Goal: Information Seeking & Learning: Learn about a topic

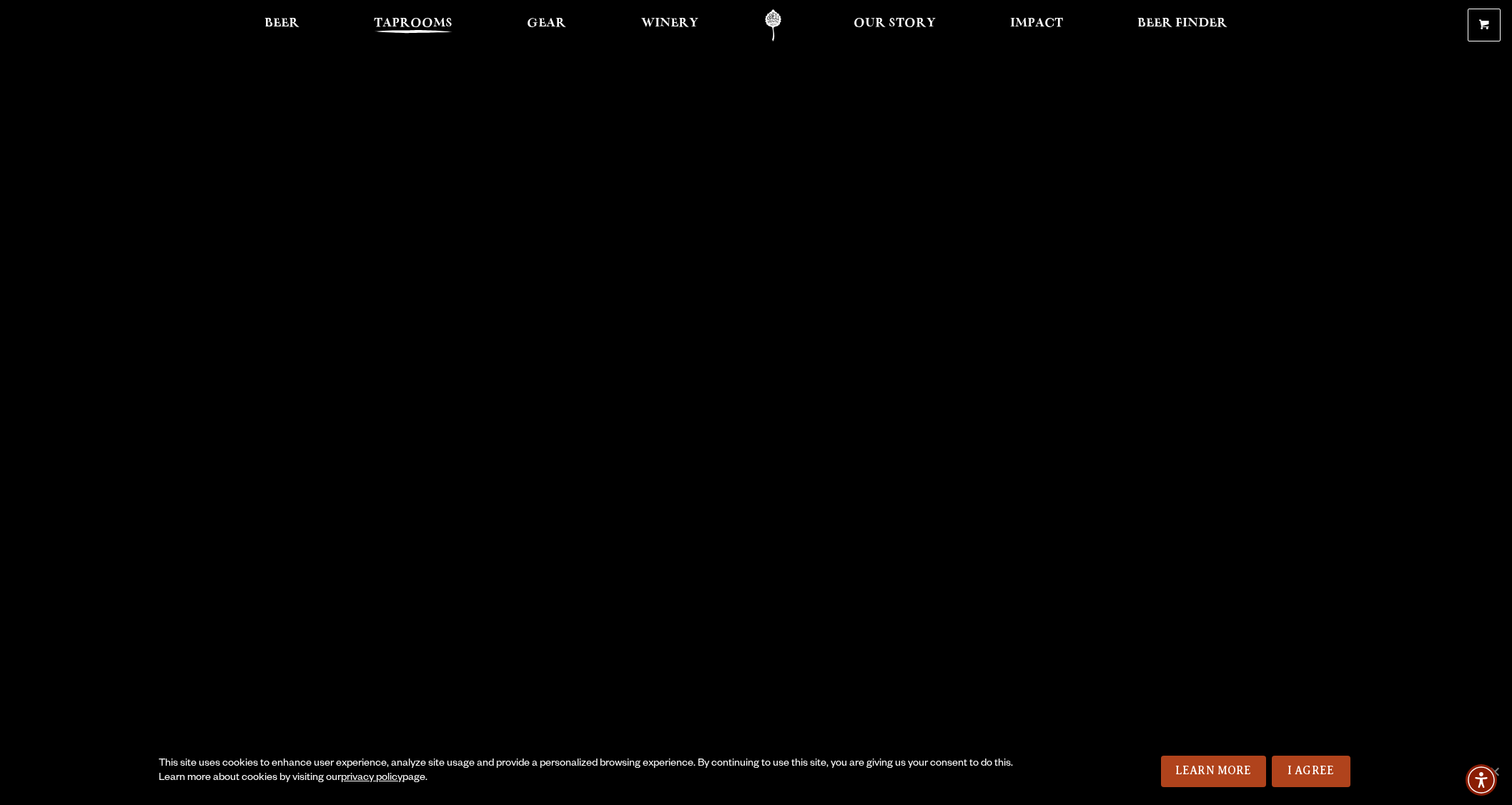
click at [440, 24] on span "Taprooms" at bounding box center [414, 23] width 79 height 11
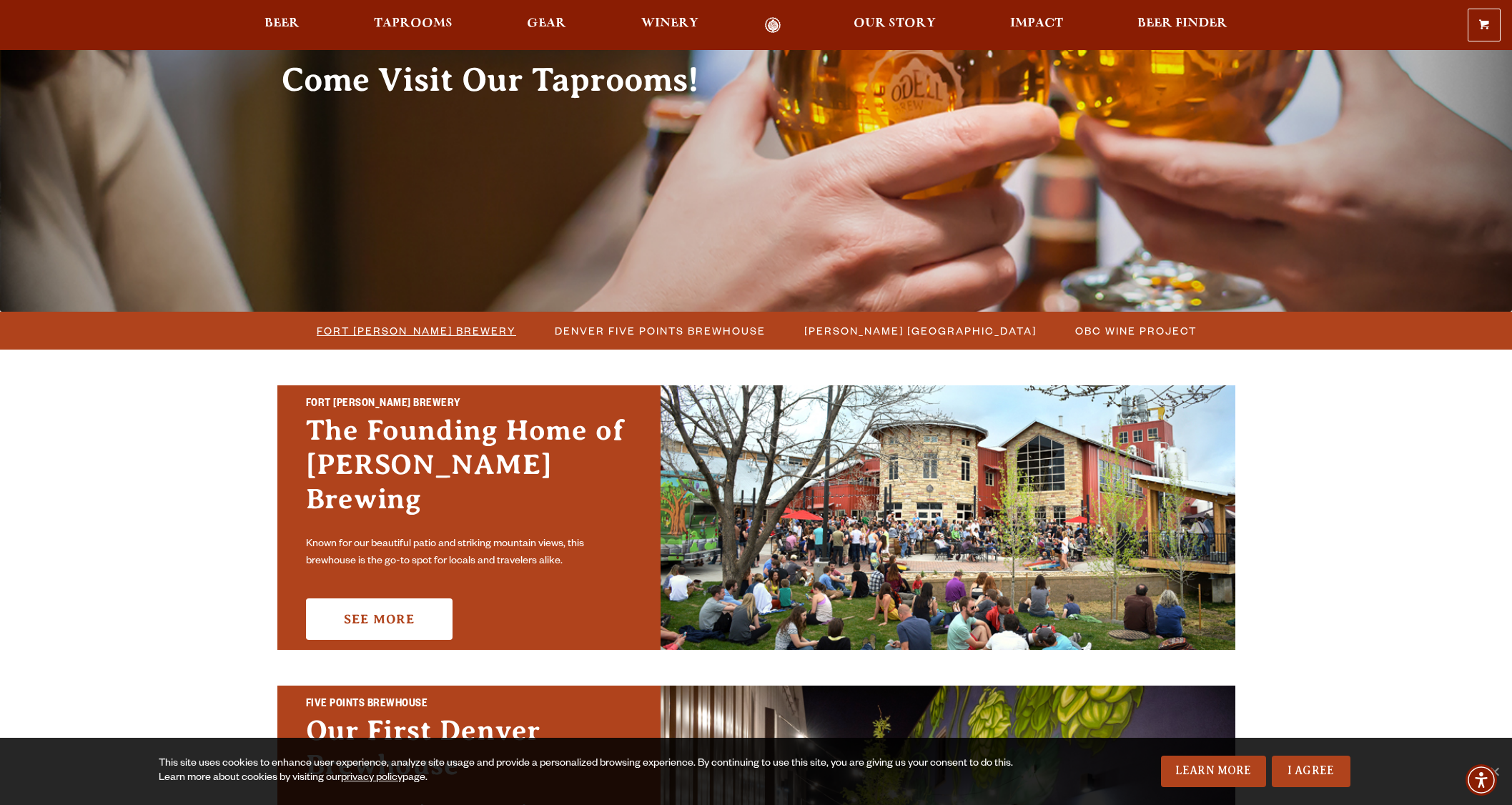
scroll to position [187, 0]
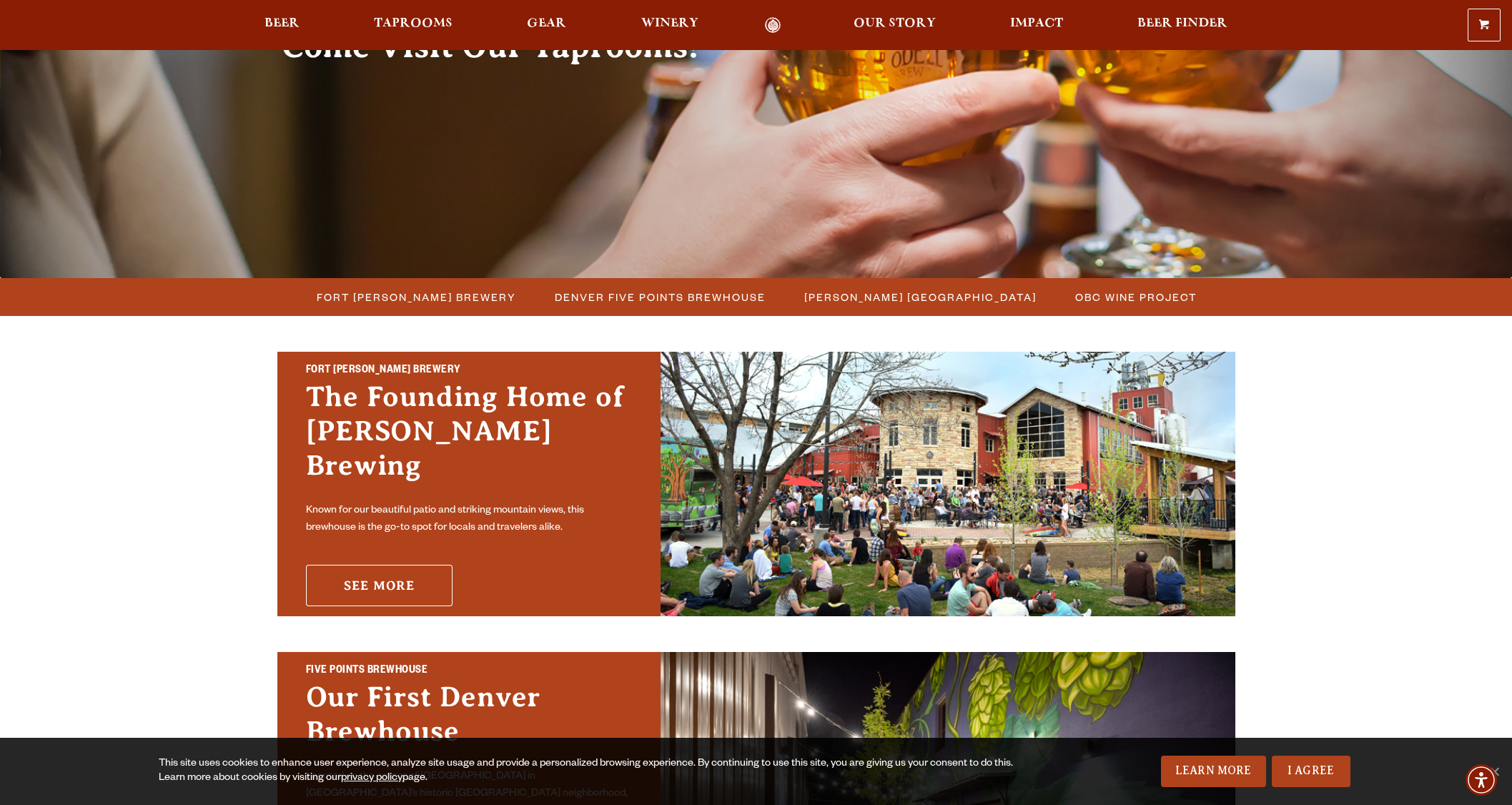
click at [362, 572] on link "See More" at bounding box center [378, 586] width 146 height 41
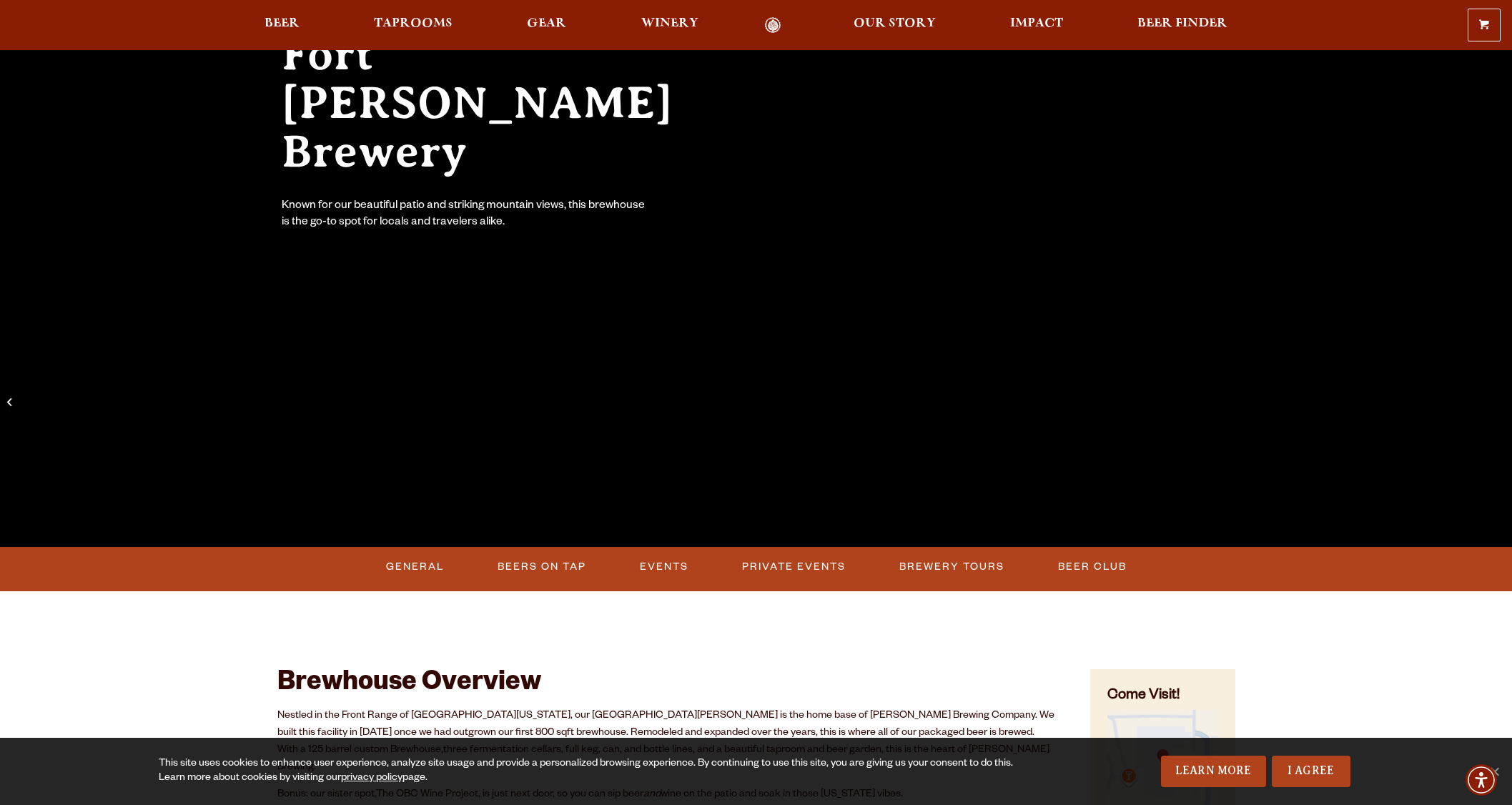
scroll to position [193, 0]
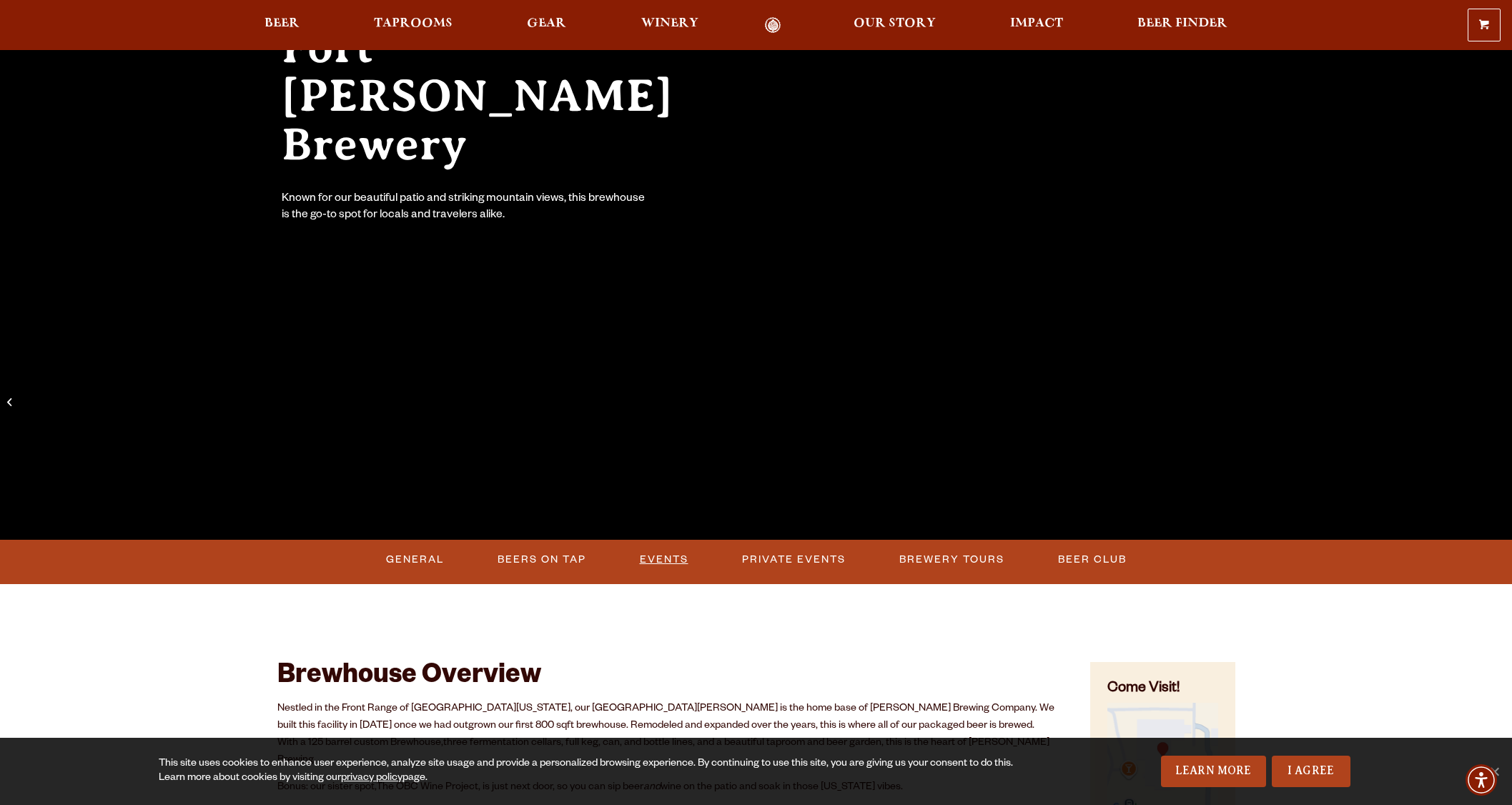
click at [653, 560] on link "Events" at bounding box center [664, 560] width 60 height 33
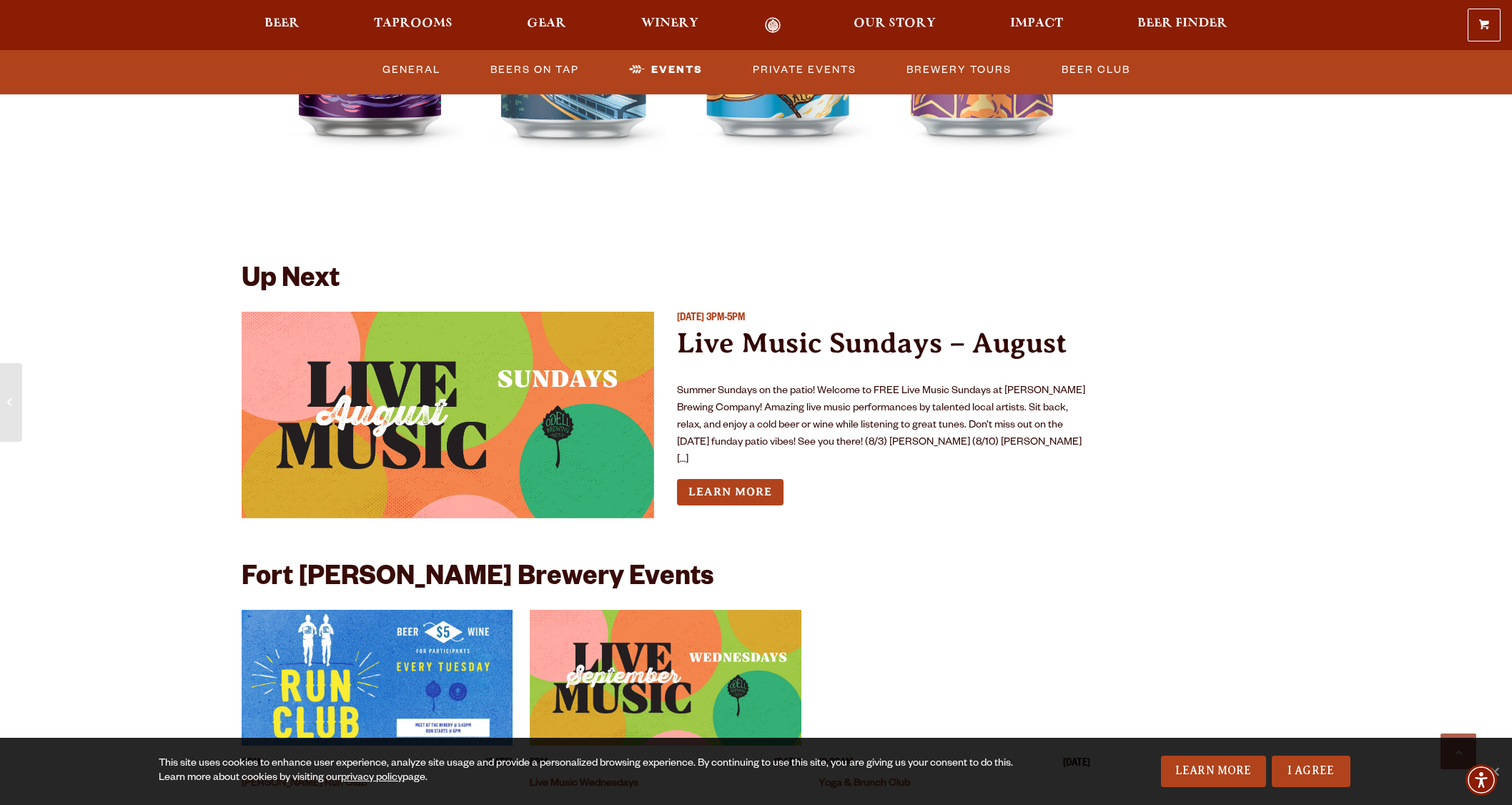
scroll to position [5268, 0]
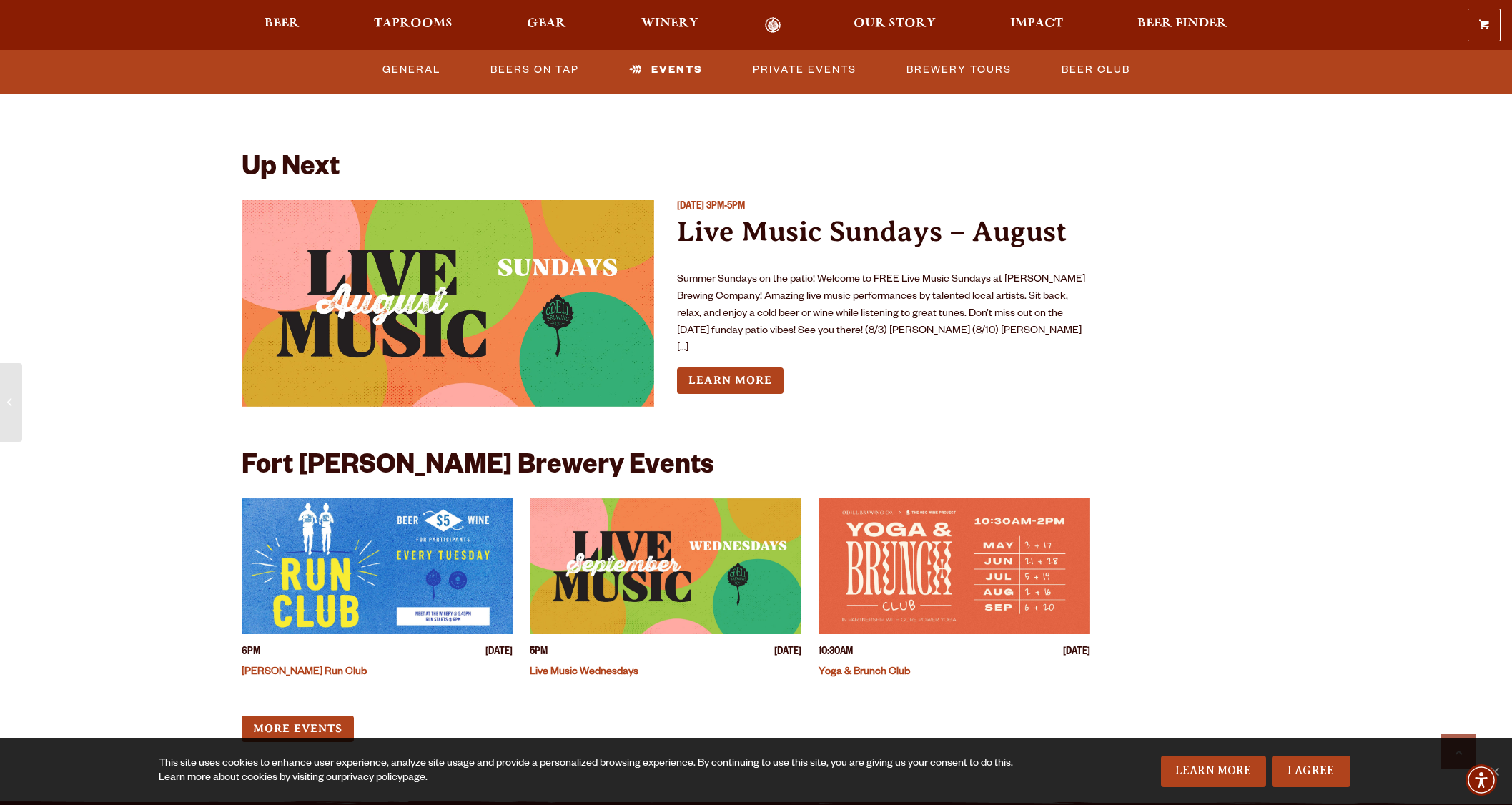
click at [723, 367] on link "Learn More" at bounding box center [730, 380] width 106 height 27
